Goal: Find specific page/section: Find specific page/section

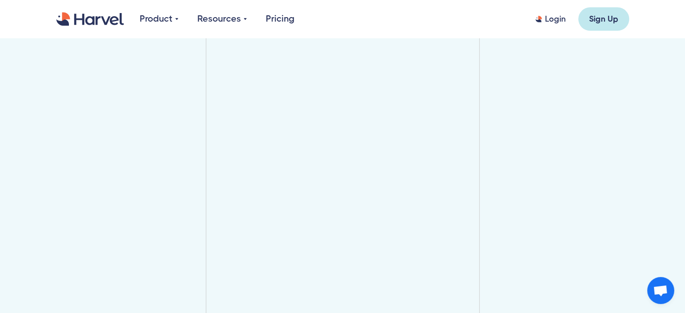
scroll to position [1036, 0]
click at [97, 13] on img "home" at bounding box center [90, 19] width 68 height 14
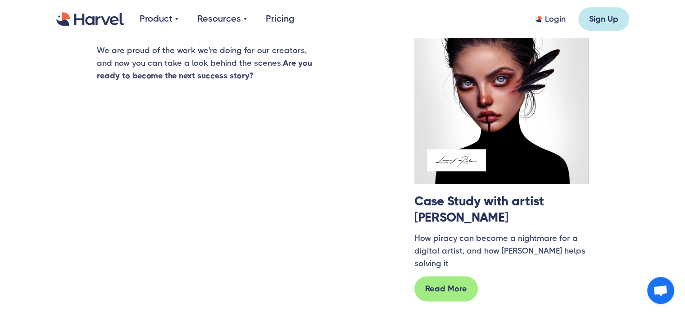
scroll to position [844, 0]
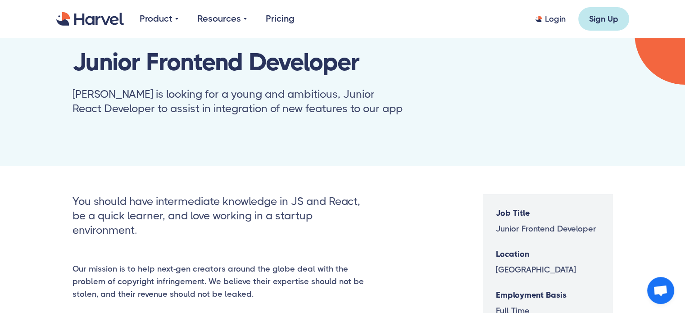
scroll to position [135, 0]
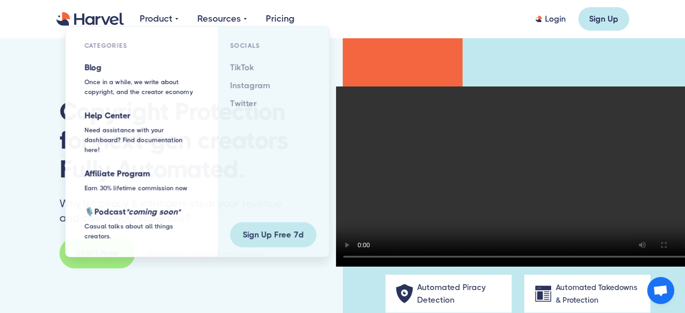
click at [231, 24] on div "Resources" at bounding box center [219, 19] width 44 height 14
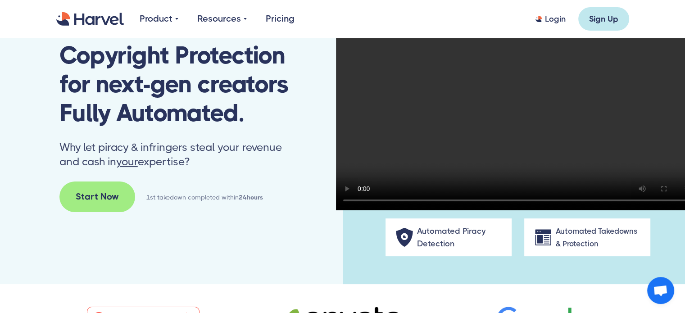
scroll to position [135, 0]
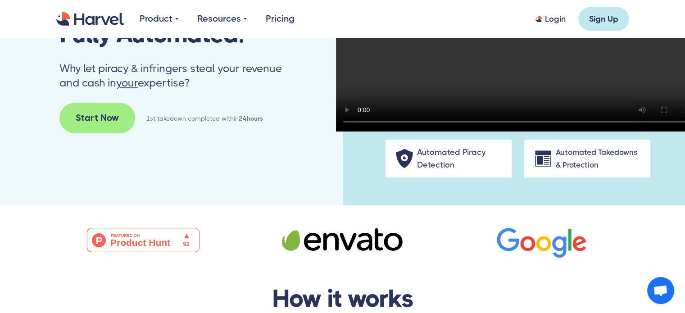
click at [667, 289] on span "Open chat" at bounding box center [660, 291] width 15 height 13
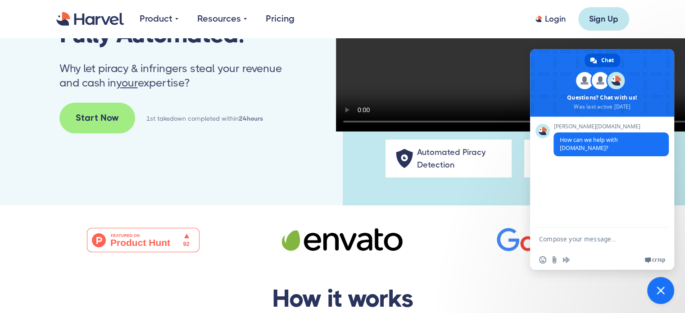
click at [667, 289] on span "Close chat" at bounding box center [660, 290] width 27 height 27
